Goal: Task Accomplishment & Management: Use online tool/utility

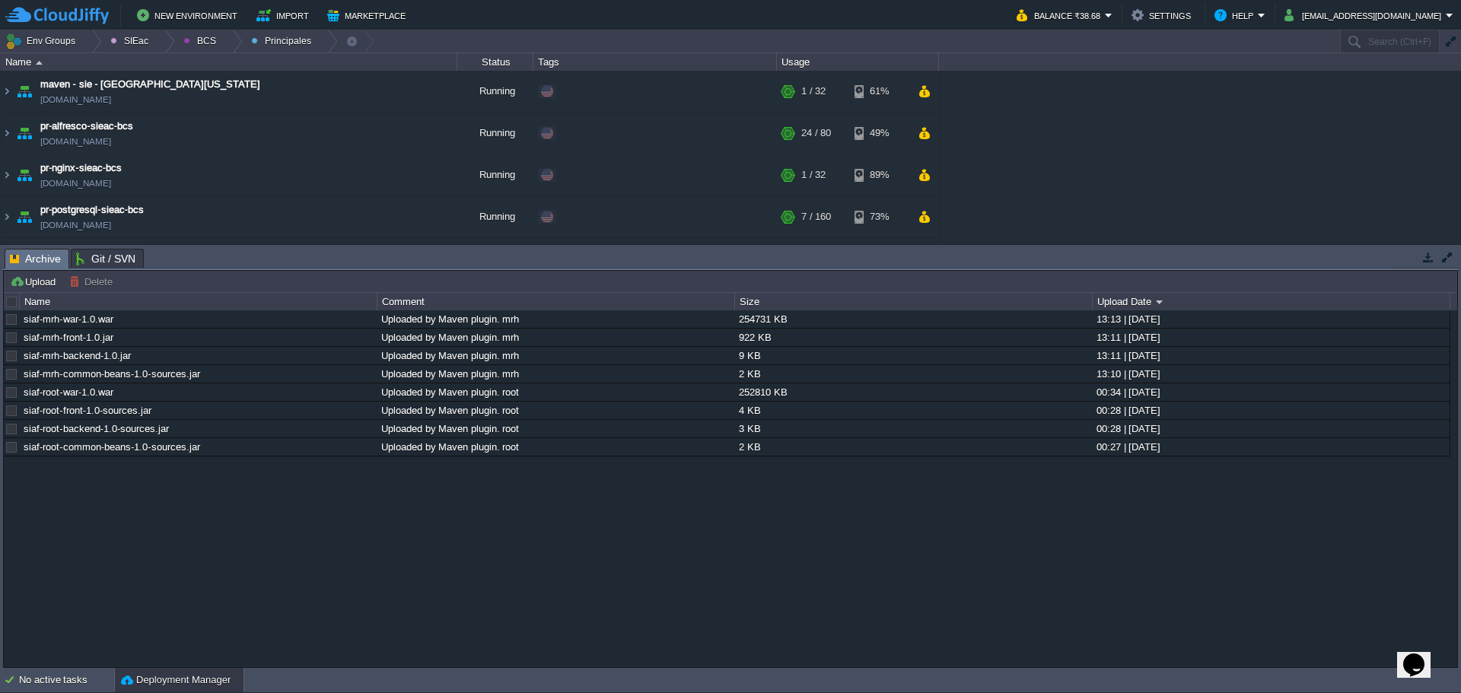
drag, startPoint x: 703, startPoint y: 568, endPoint x: 665, endPoint y: 538, distance: 48.7
click at [703, 568] on div "siaf-mrh-war-1.0.war Uploaded by Maven plugin. mrh 254731 KB 13:13 | 26 Aug 202…" at bounding box center [730, 488] width 1453 height 356
click at [10, 299] on div at bounding box center [12, 302] width 14 height 14
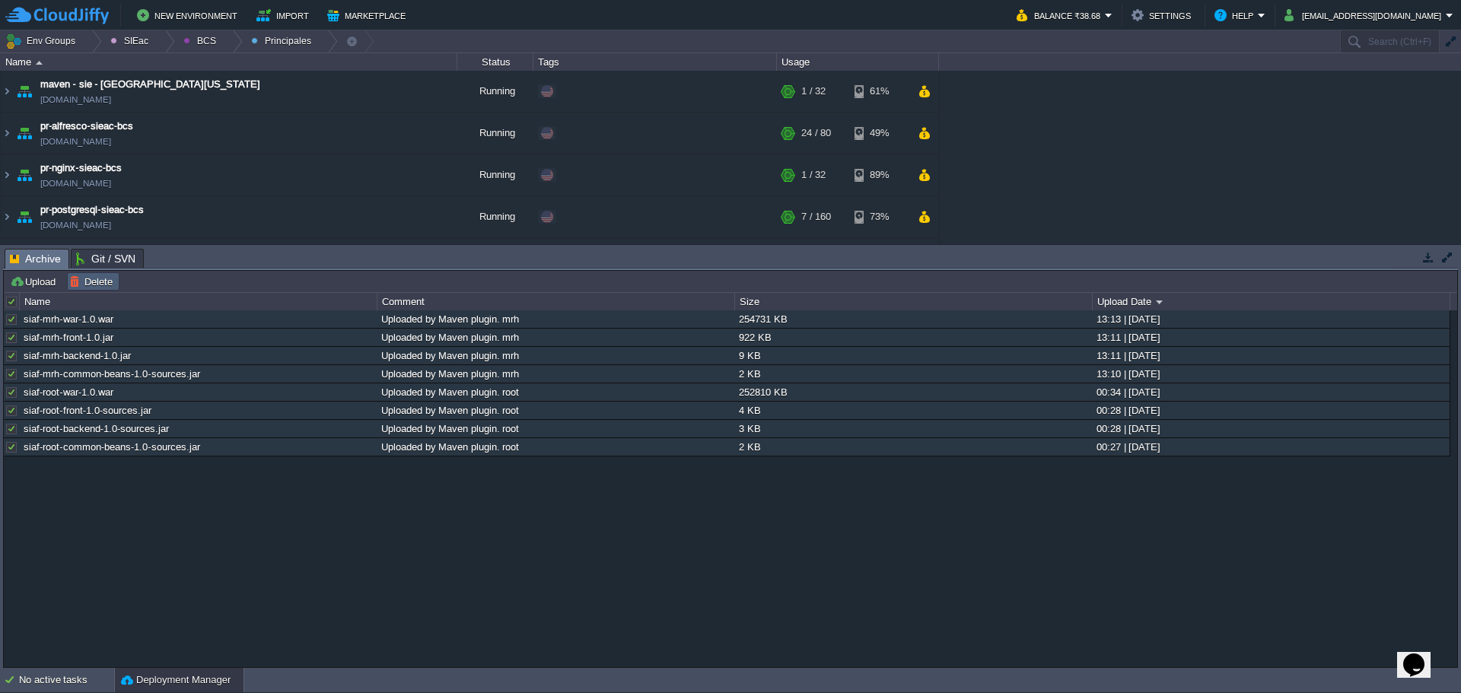
click at [102, 287] on button "Delete" at bounding box center [93, 282] width 48 height 14
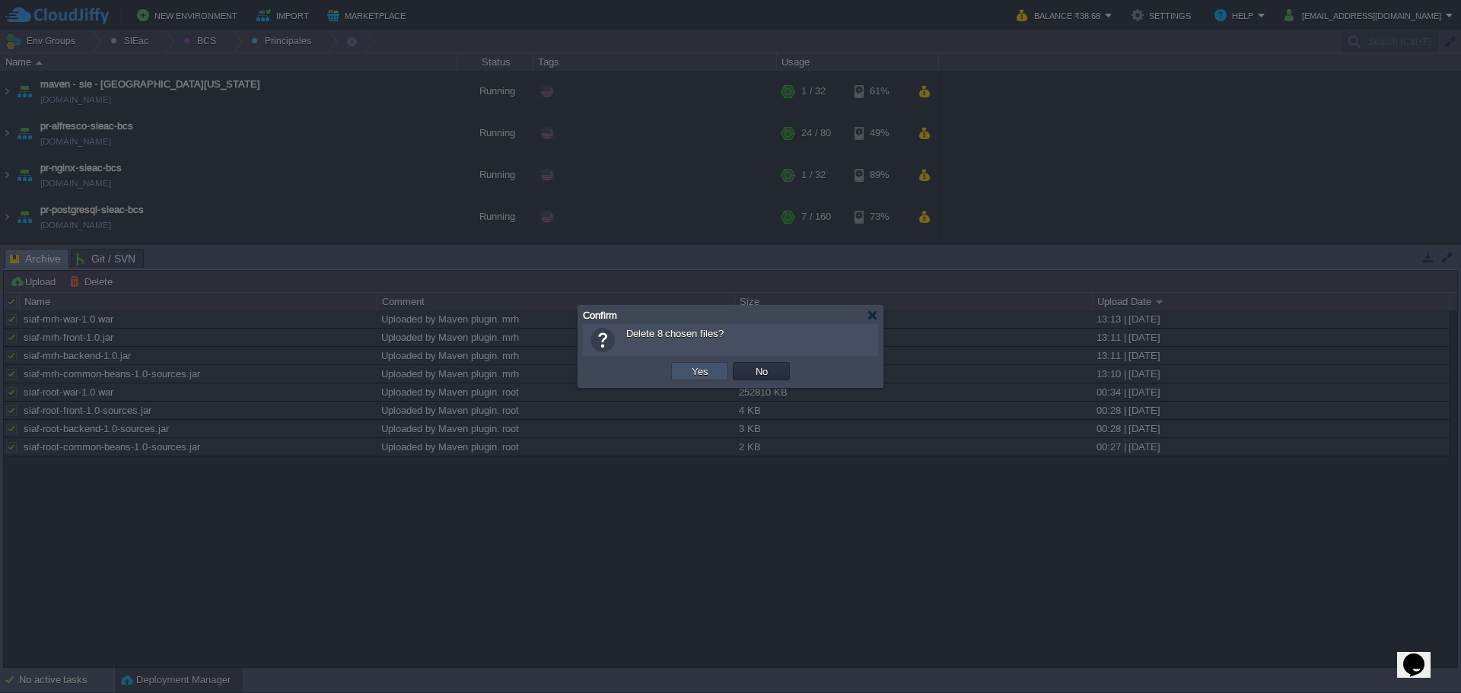
click at [695, 366] on button "Yes" at bounding box center [700, 371] width 26 height 14
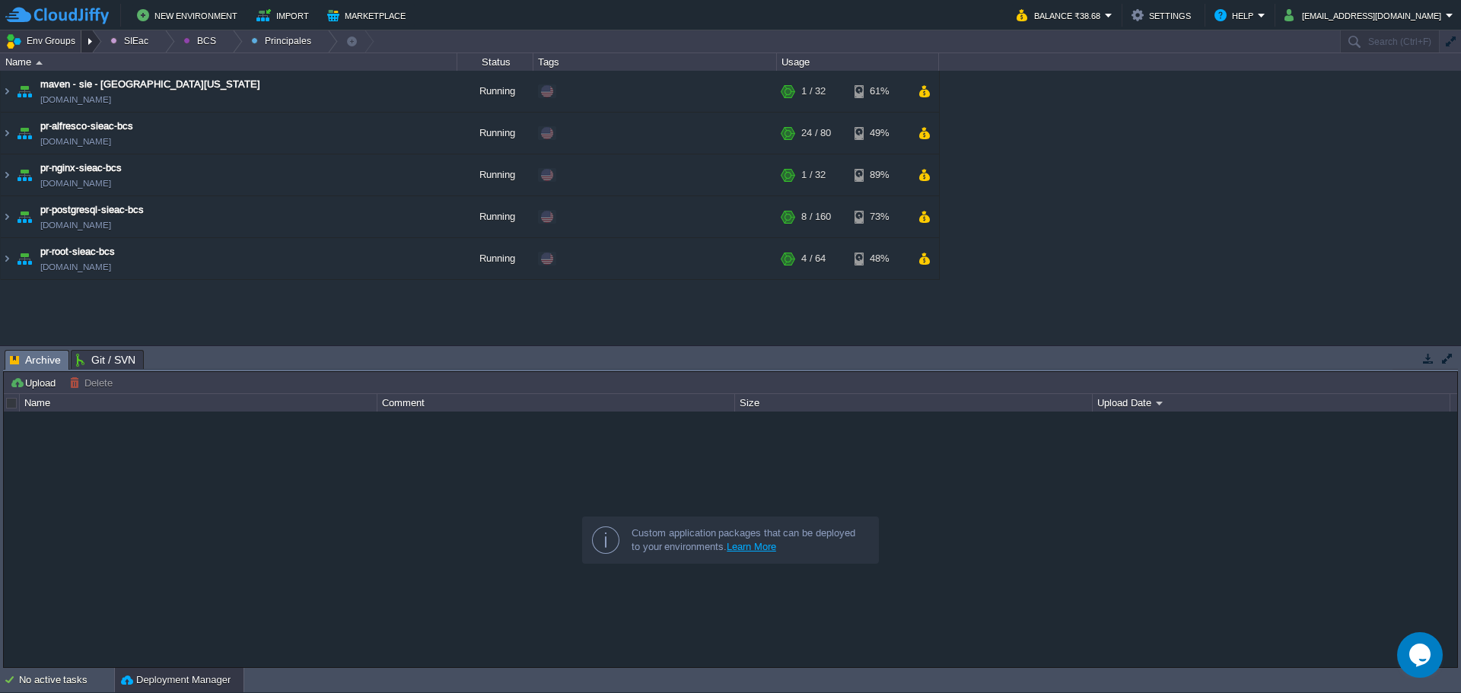
click at [91, 40] on div at bounding box center [91, 41] width 21 height 22
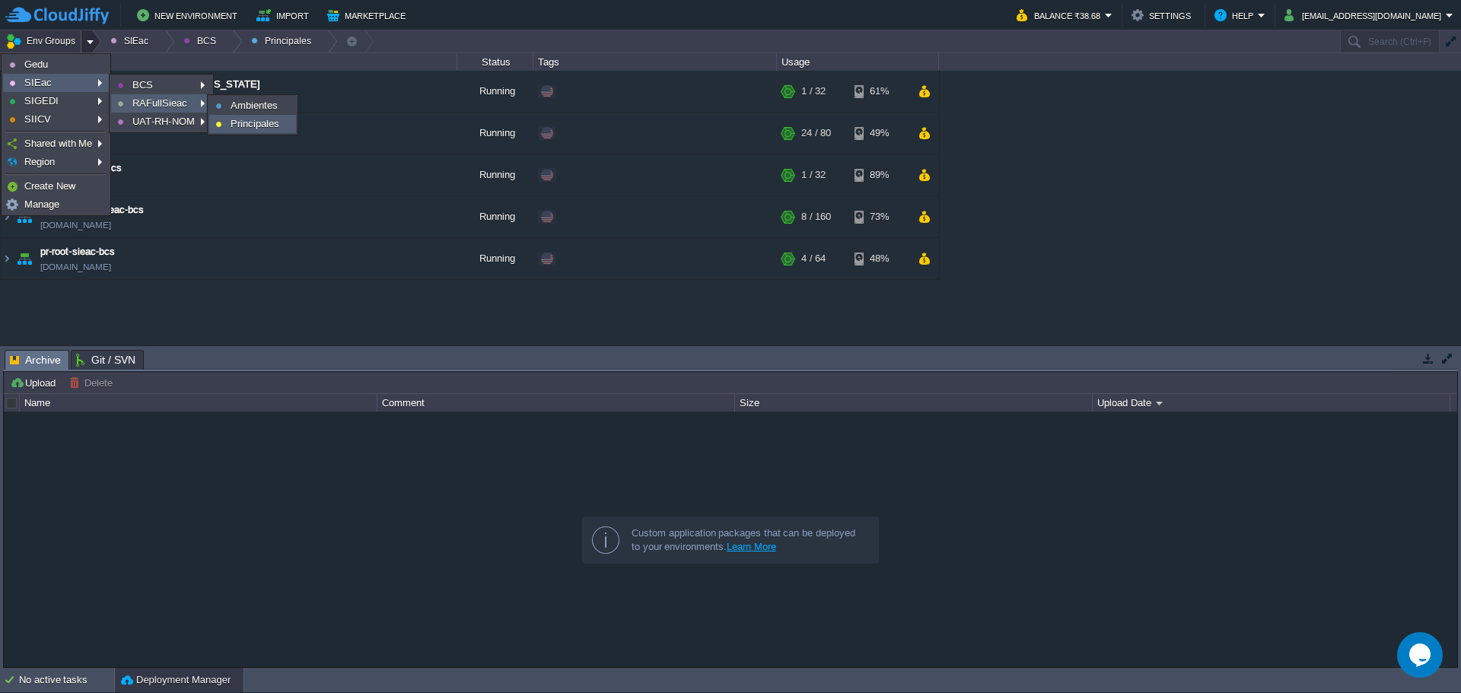
click at [269, 118] on span "Principales" at bounding box center [255, 123] width 49 height 11
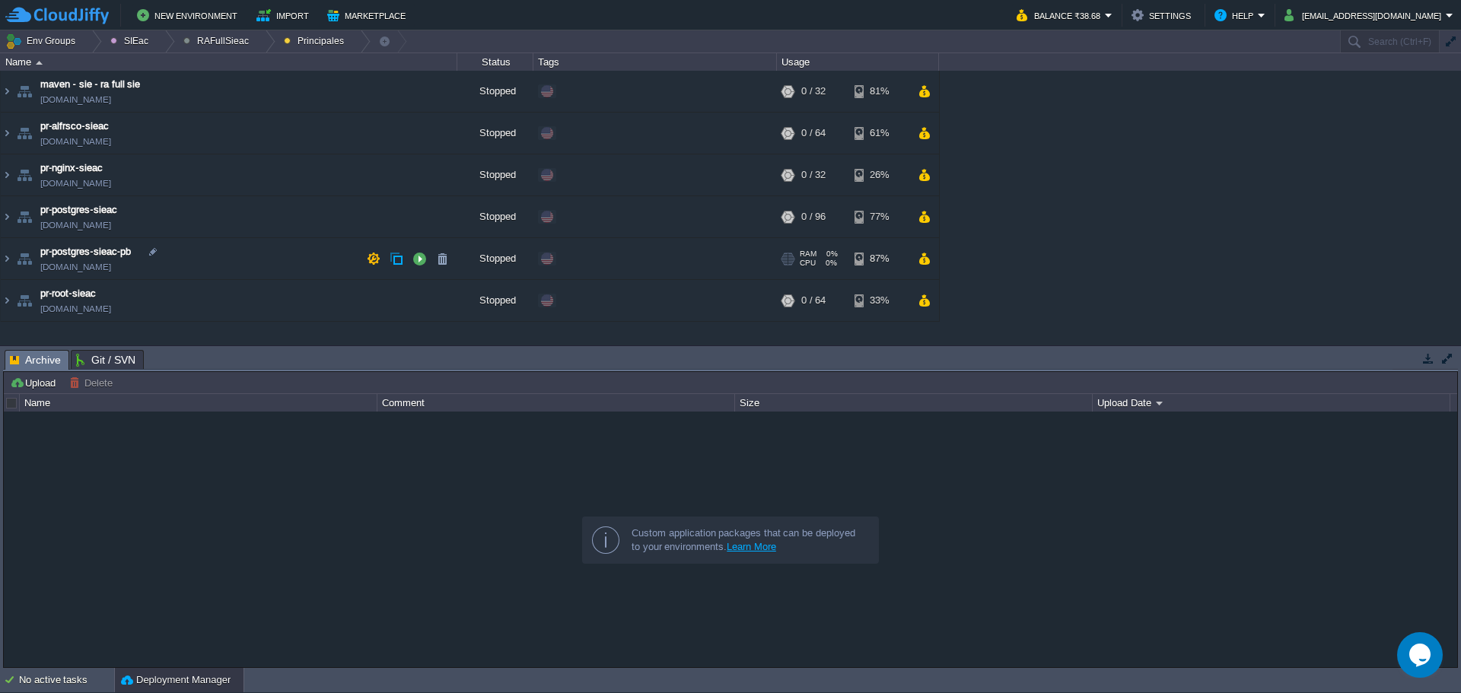
click at [250, 268] on td "pr-postgres-sieac-pb [DOMAIN_NAME]" at bounding box center [229, 259] width 457 height 42
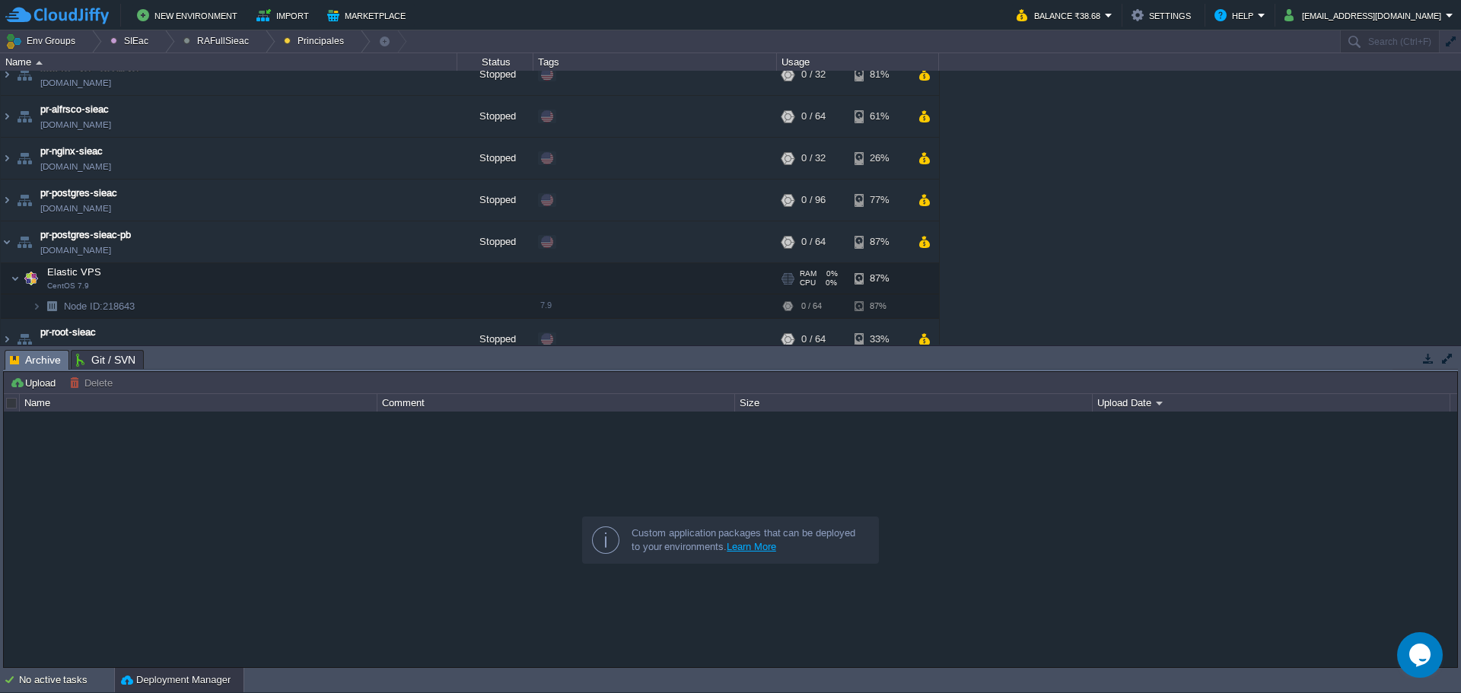
scroll to position [33, 0]
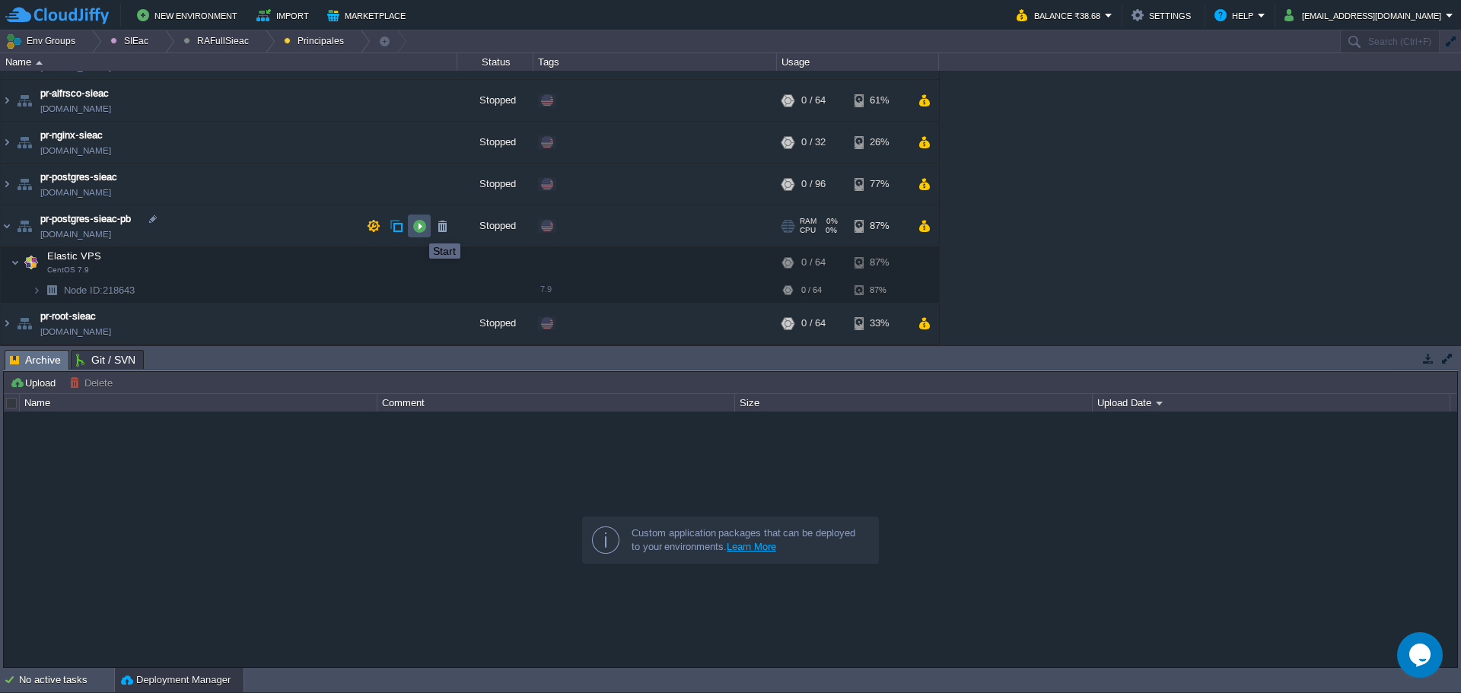
click at [418, 230] on button "button" at bounding box center [419, 226] width 14 height 14
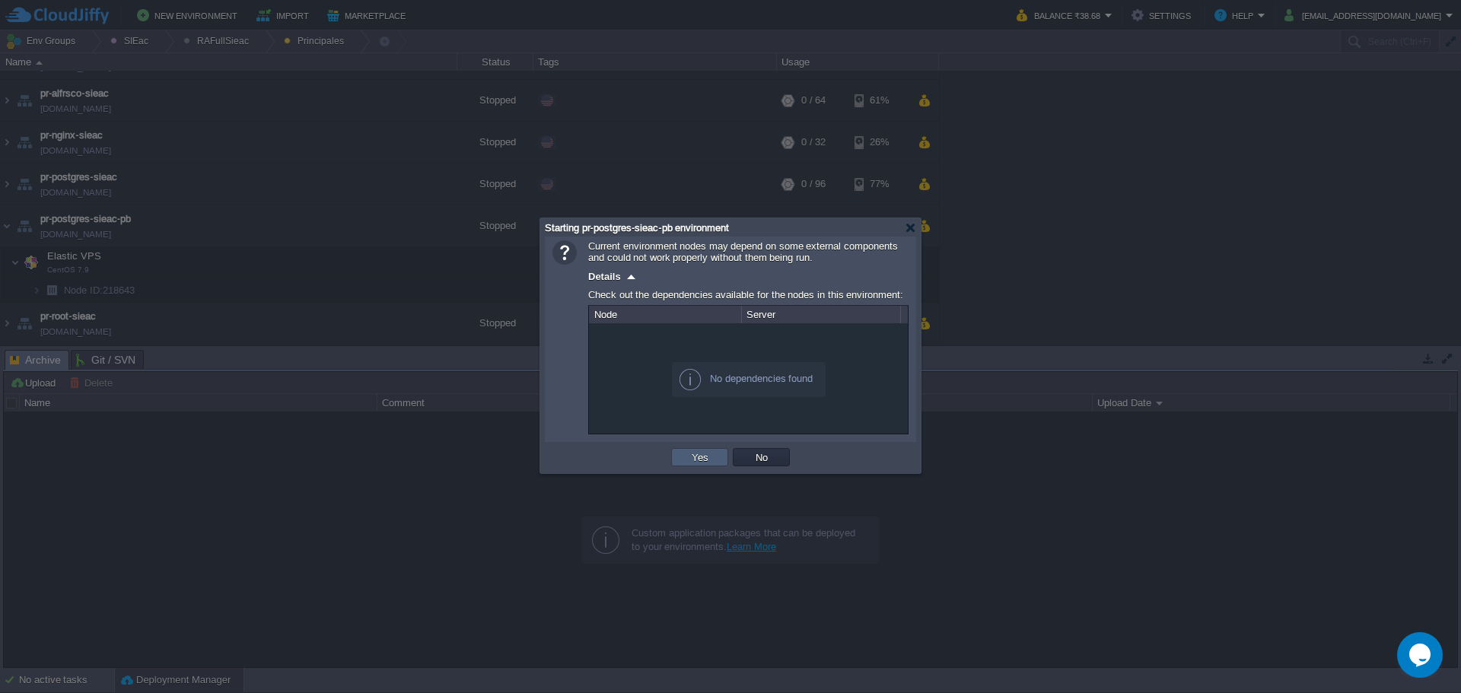
click at [703, 450] on td "Yes" at bounding box center [699, 457] width 57 height 18
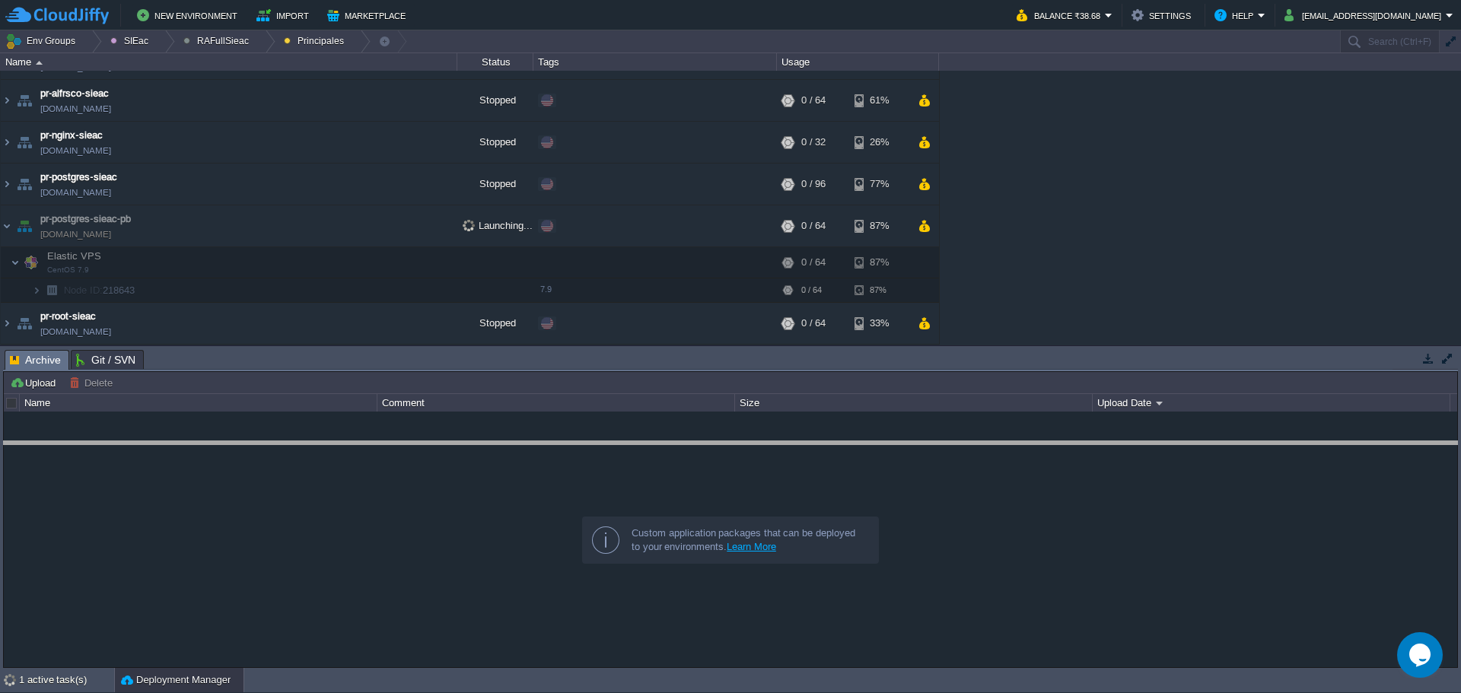
drag, startPoint x: 600, startPoint y: 363, endPoint x: 599, endPoint y: 453, distance: 90.6
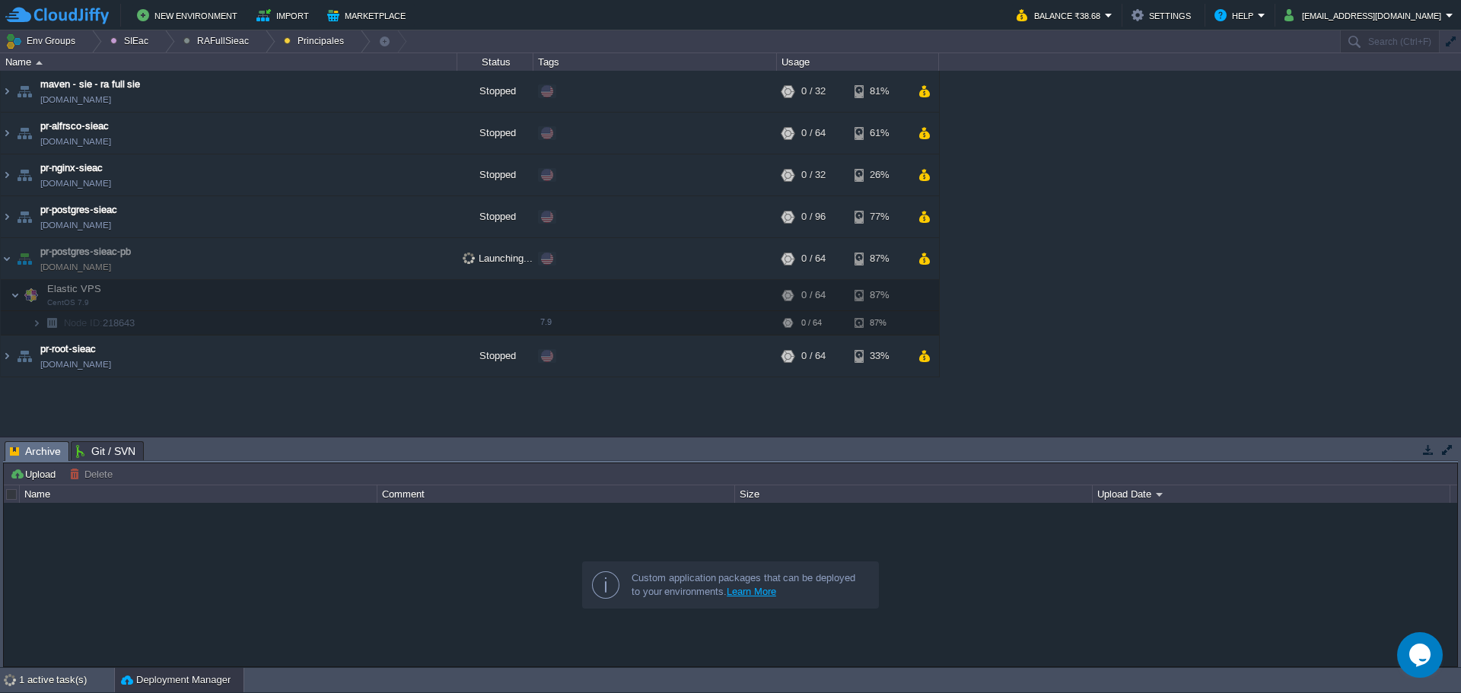
scroll to position [0, 0]
click at [180, 323] on td "Node ID: 218643" at bounding box center [229, 323] width 457 height 24
click at [38, 327] on img at bounding box center [36, 323] width 9 height 24
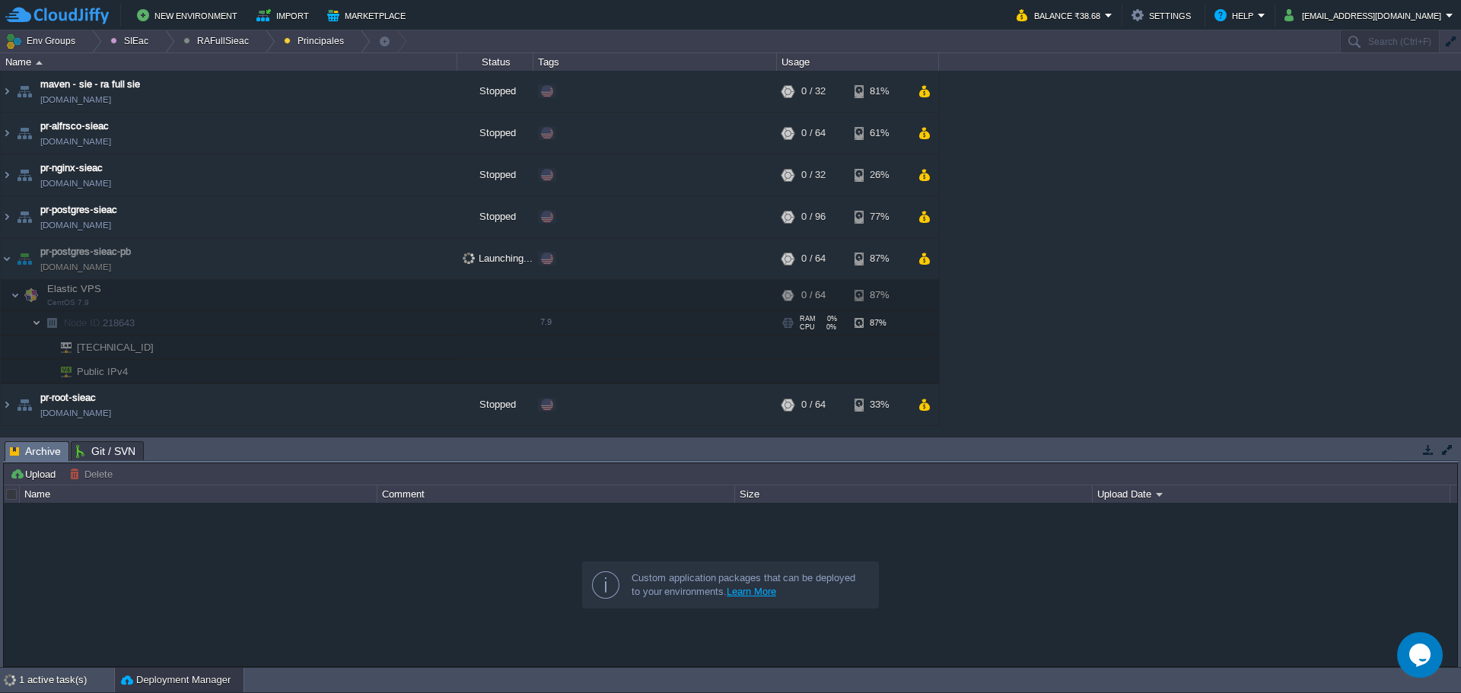
click at [38, 327] on img at bounding box center [36, 323] width 9 height 24
